Goal: Navigation & Orientation: Understand site structure

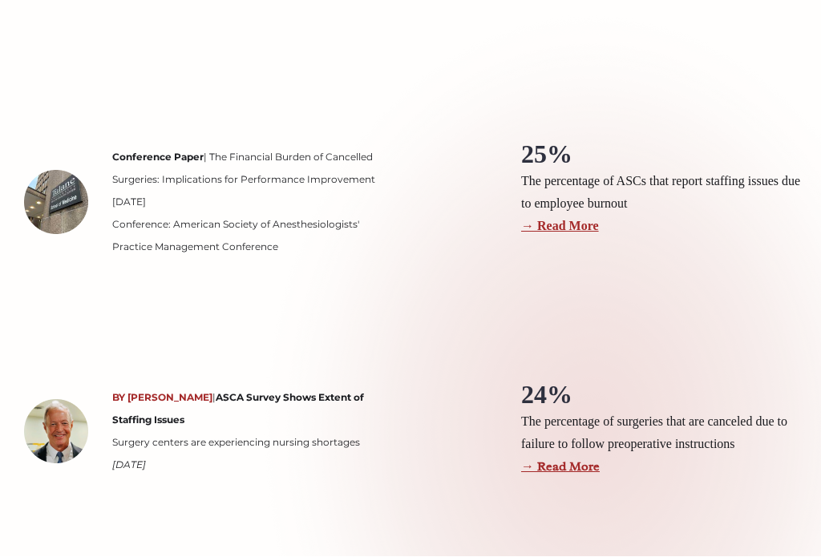
scroll to position [2119, 0]
click at [458, 306] on section "Conference Paper | The Financial Burden of Cancelled Surgeries: Implications fo…" at bounding box center [410, 432] width 821 height 844
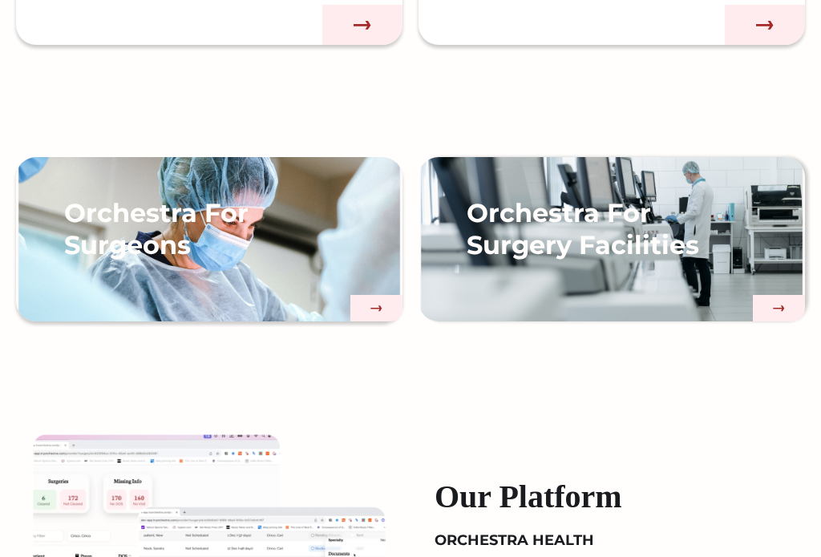
scroll to position [1092, 0]
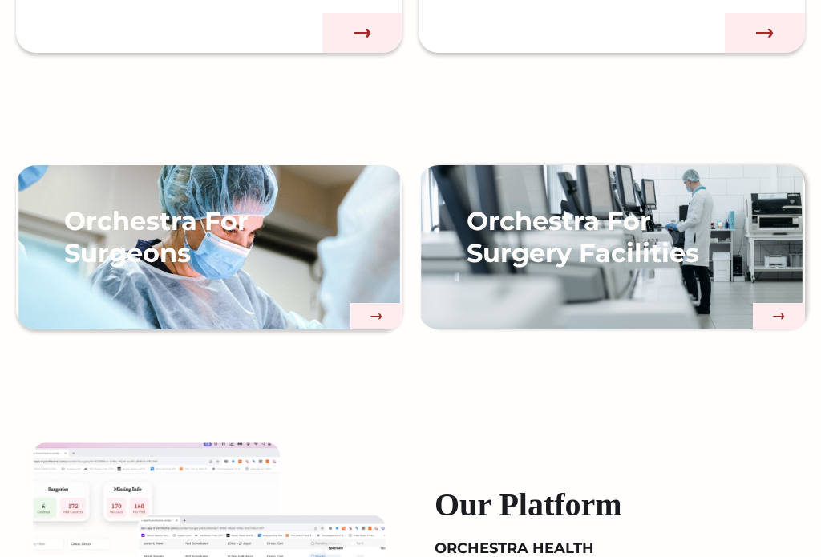
click at [692, 241] on h3 "Orchestra For Surgery Facilities" at bounding box center [593, 238] width 253 height 64
click at [330, 244] on div "Orchestra For Surgeons" at bounding box center [209, 264] width 387 height 132
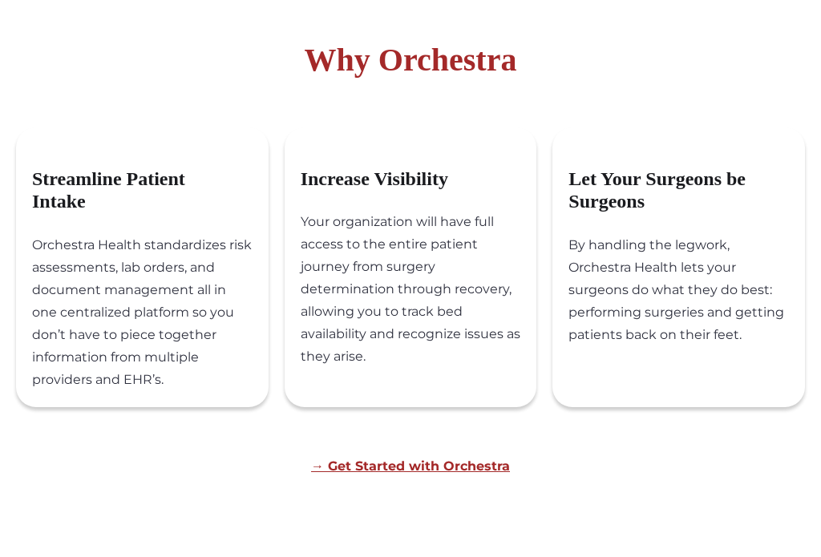
scroll to position [457, 0]
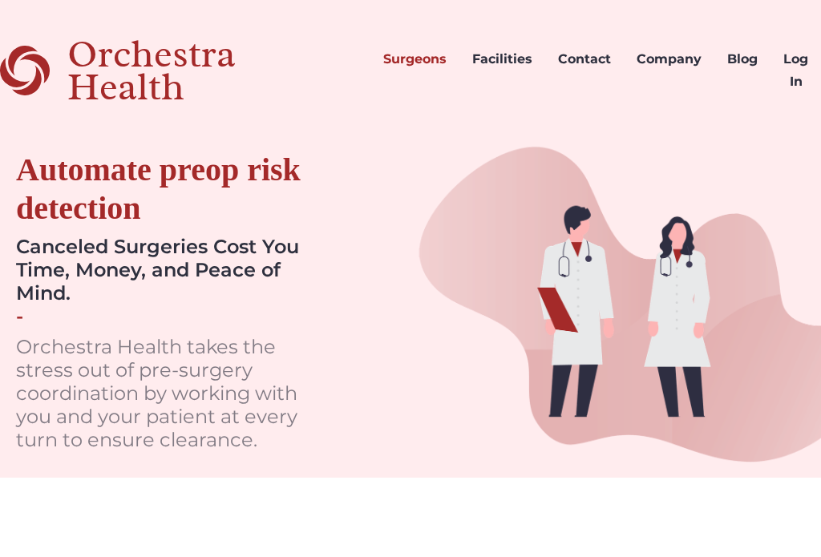
click at [516, 55] on link "Facilities" at bounding box center [503, 70] width 86 height 77
click at [510, 55] on link "Facilities" at bounding box center [503, 70] width 86 height 77
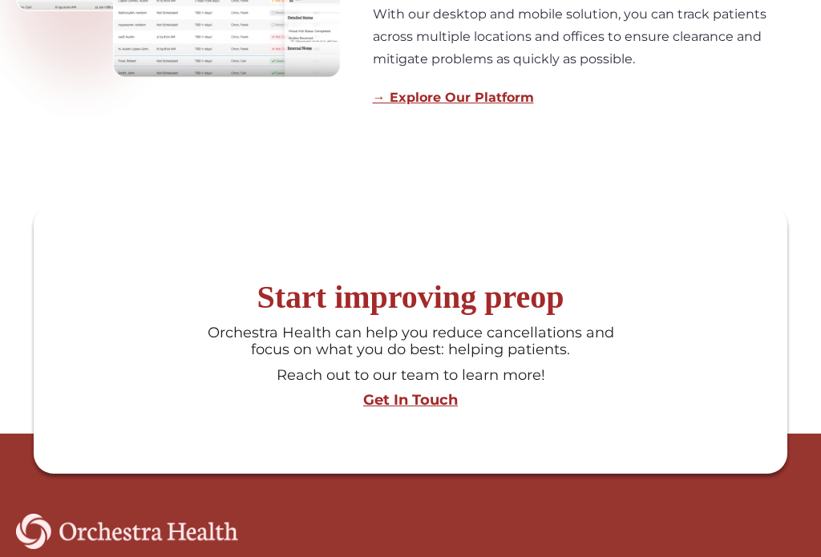
scroll to position [1205, 0]
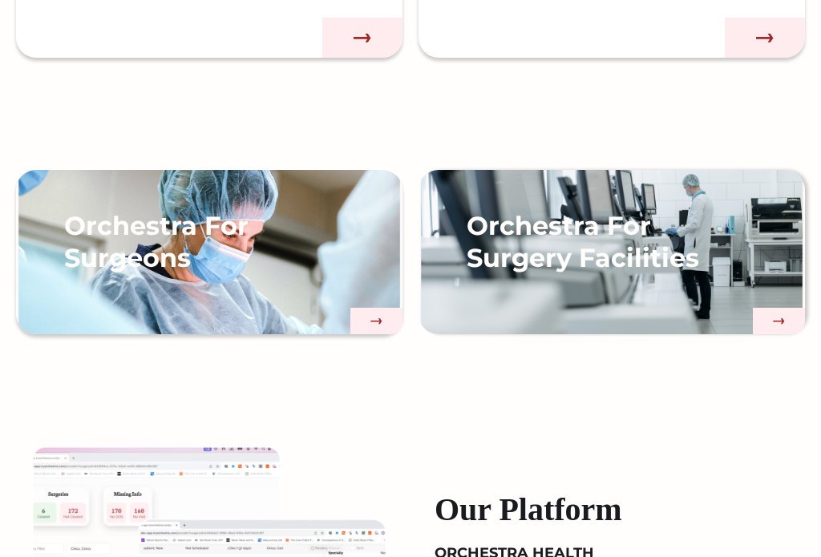
scroll to position [1071, 0]
